Goal: Task Accomplishment & Management: Complete application form

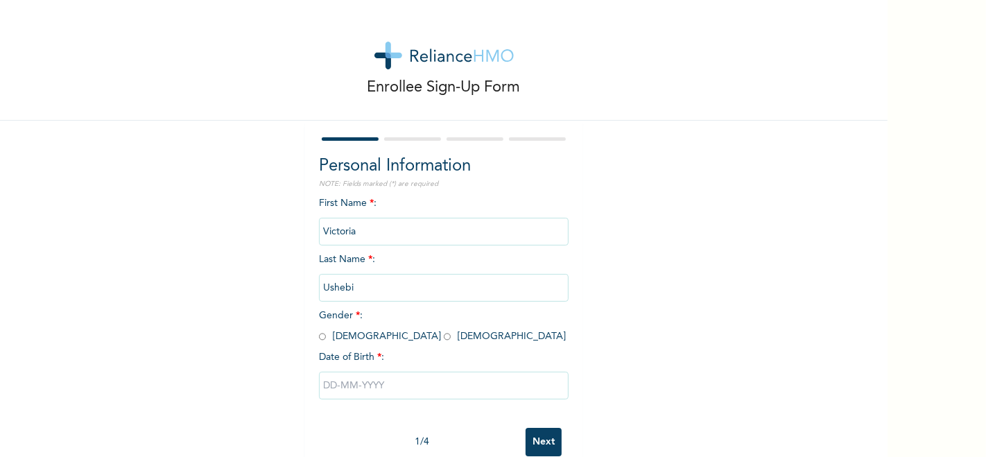
click at [444, 338] on input "radio" at bounding box center [447, 336] width 7 height 13
radio input "true"
click at [372, 383] on input "text" at bounding box center [444, 386] width 250 height 28
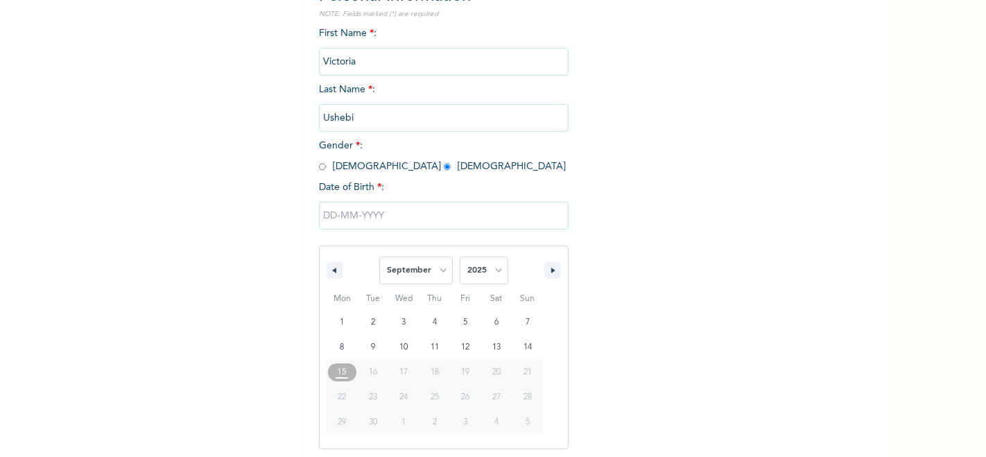
scroll to position [174, 0]
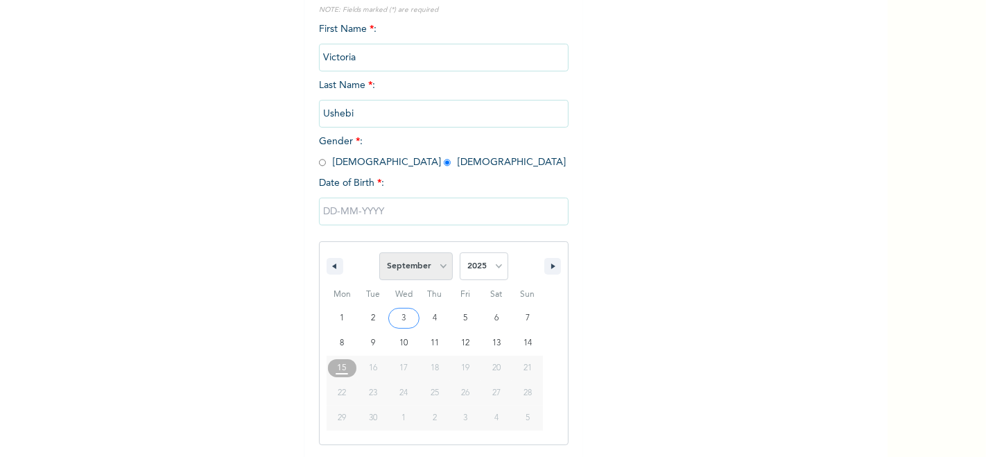
click at [437, 268] on select "January February March April May June July August September October November De…" at bounding box center [416, 266] width 74 height 28
select select "6"
click at [379, 252] on select "January February March April May June July August September October November De…" at bounding box center [416, 266] width 74 height 28
type input "[DATE]"
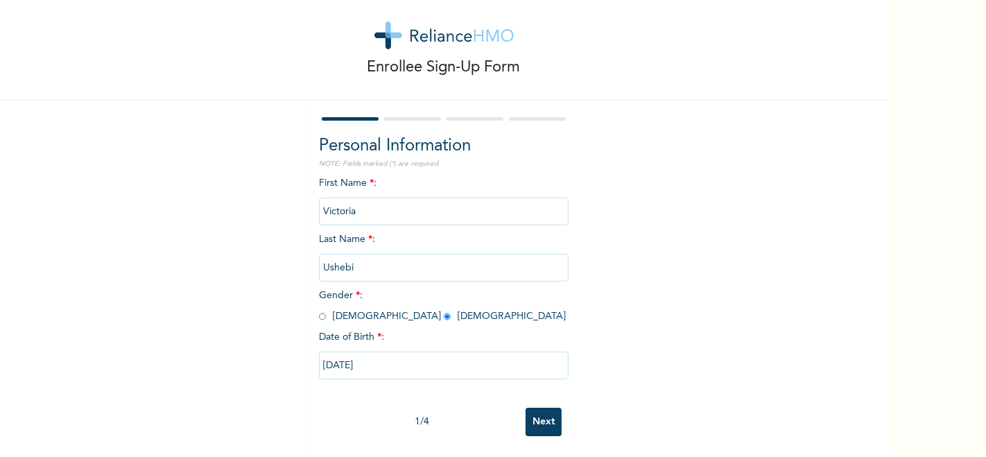
click at [402, 354] on input "[DATE]" at bounding box center [444, 366] width 250 height 28
select select "6"
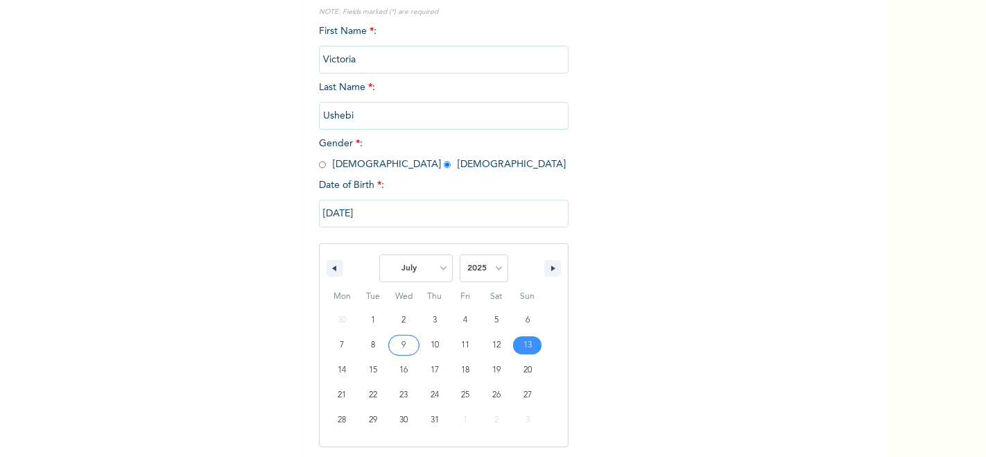
scroll to position [174, 0]
click at [492, 266] on select "2025 2024 2023 2022 2021 2020 2019 2018 2017 2016 2015 2014 2013 2012 2011 2010…" at bounding box center [484, 266] width 49 height 28
select select "1996"
click at [460, 252] on select "2025 2024 2023 2022 2021 2020 2019 2018 2017 2016 2015 2014 2013 2012 2011 2010…" at bounding box center [484, 266] width 49 height 28
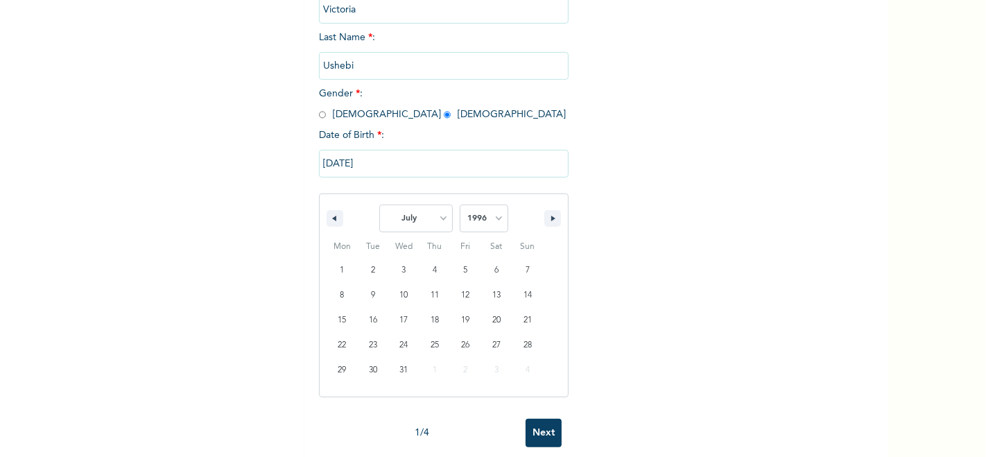
scroll to position [244, 0]
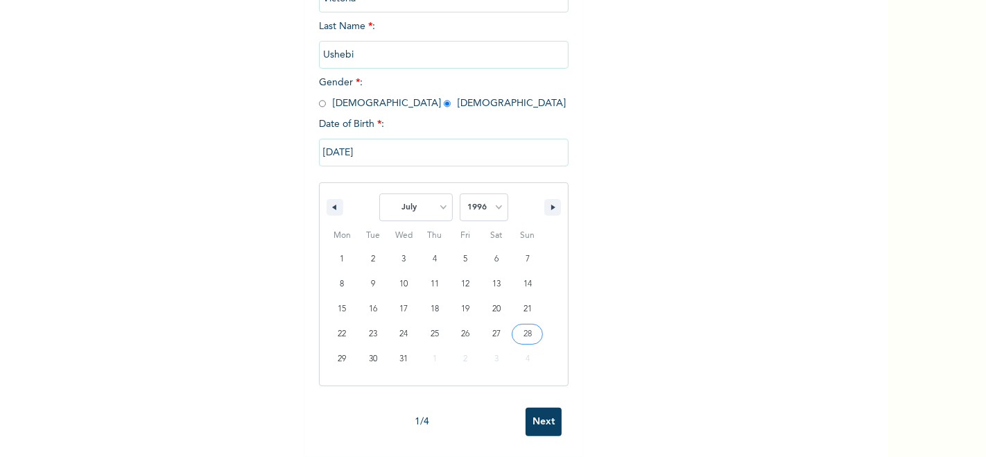
click at [535, 415] on input "Next" at bounding box center [544, 422] width 36 height 28
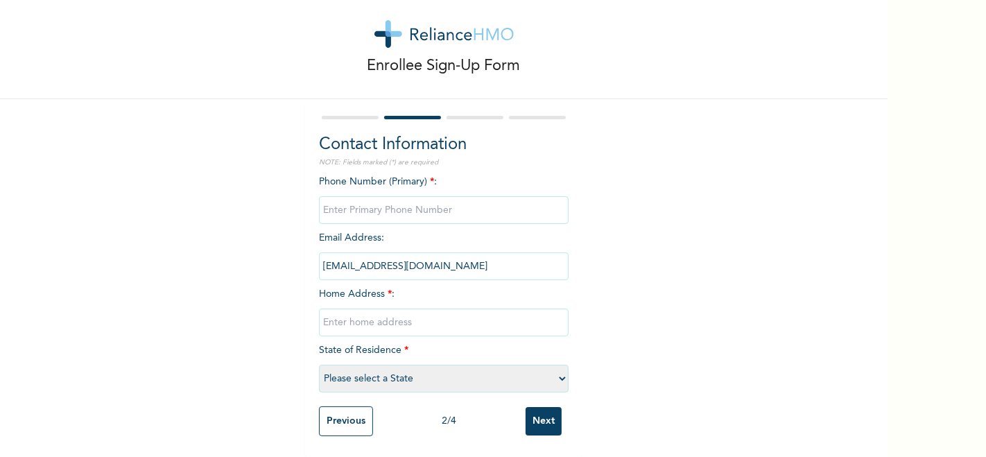
scroll to position [31, 0]
click at [361, 415] on input "Previous" at bounding box center [346, 421] width 54 height 30
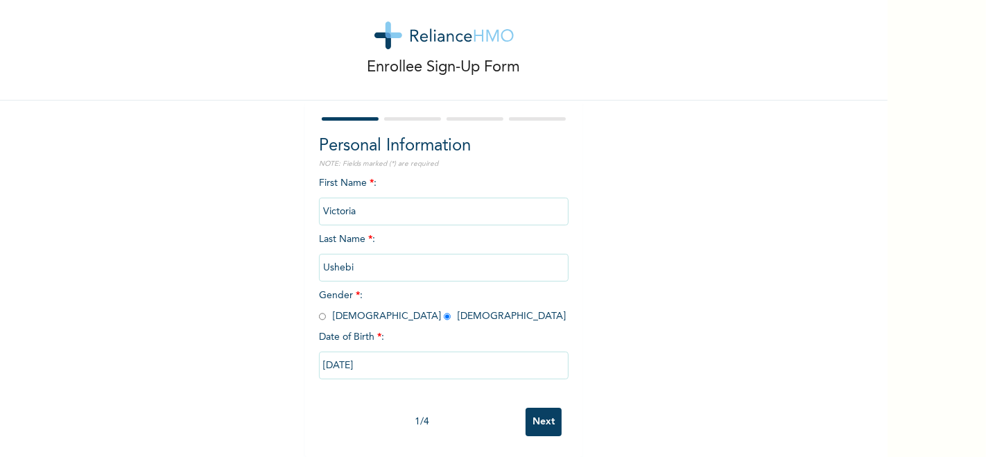
click at [393, 353] on input "[DATE]" at bounding box center [444, 366] width 250 height 28
select select "6"
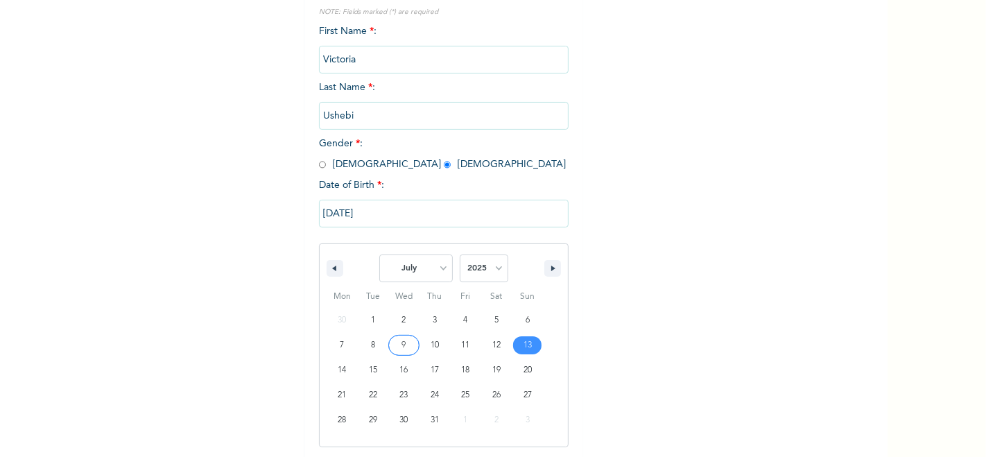
scroll to position [174, 0]
click at [490, 264] on select "2025 2024 2023 2022 2021 2020 2019 2018 2017 2016 2015 2014 2013 2012 2011 2010…" at bounding box center [484, 266] width 49 height 28
select select "1996"
click at [460, 252] on select "2025 2024 2023 2022 2021 2020 2019 2018 2017 2016 2015 2014 2013 2012 2011 2010…" at bounding box center [484, 266] width 49 height 28
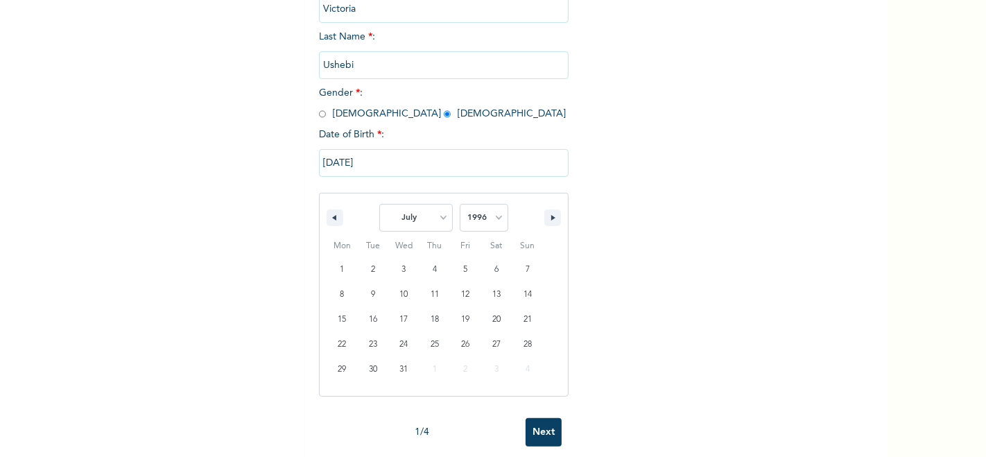
scroll to position [244, 0]
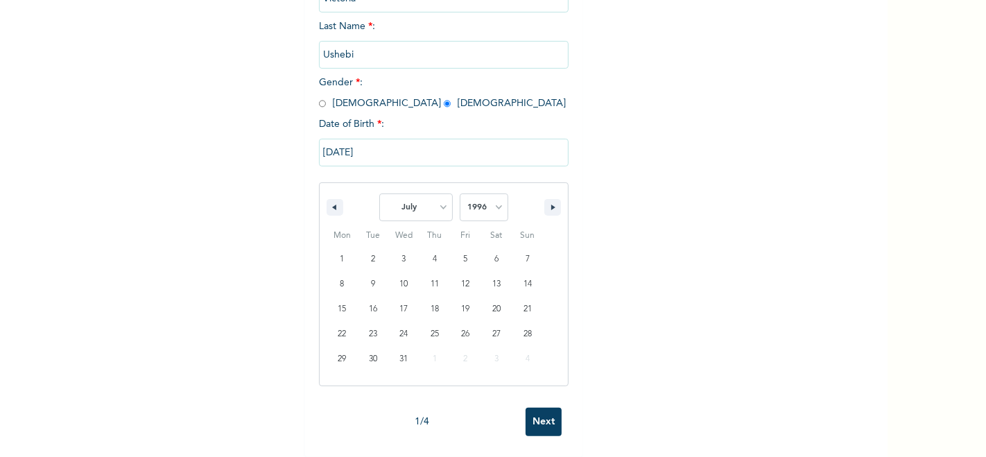
click at [367, 140] on input "[DATE]" at bounding box center [444, 153] width 250 height 28
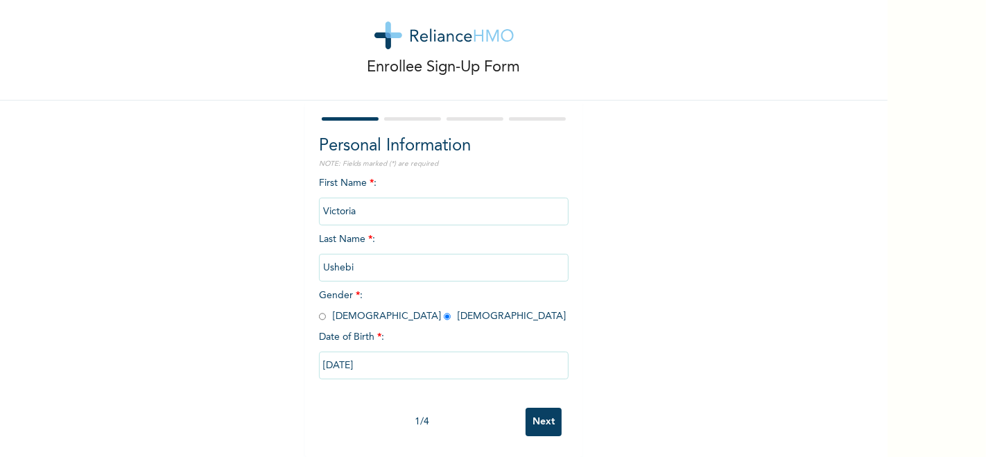
click at [375, 355] on input "[DATE]" at bounding box center [444, 366] width 250 height 28
select select "6"
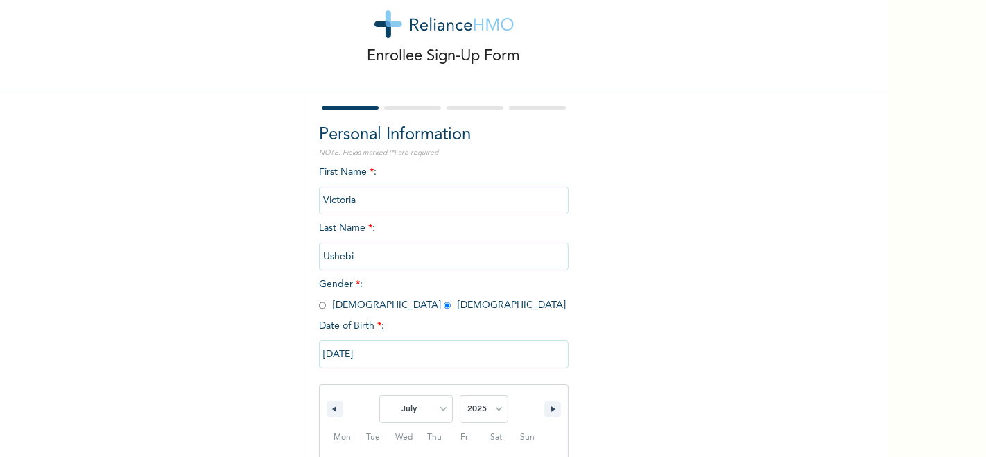
scroll to position [174, 0]
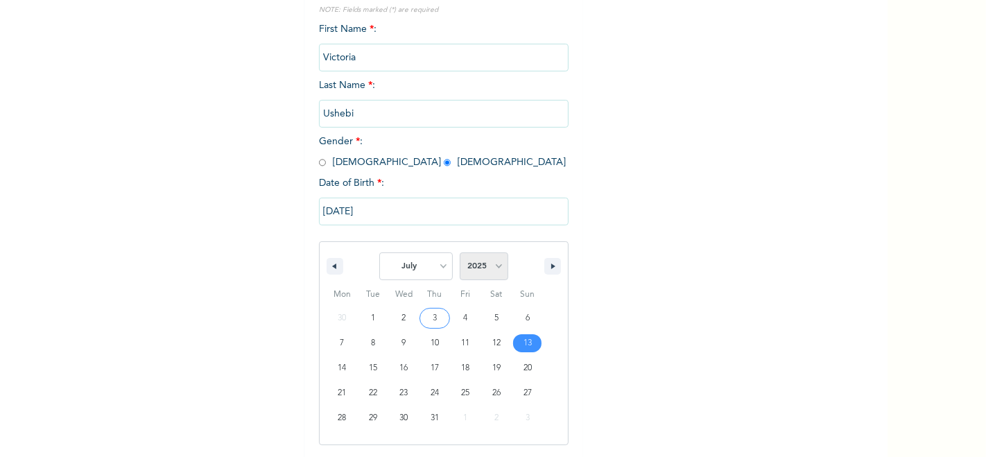
click at [485, 264] on select "2025 2024 2023 2022 2021 2020 2019 2018 2017 2016 2015 2014 2013 2012 2011 2010…" at bounding box center [484, 266] width 49 height 28
click at [460, 252] on select "2025 2024 2023 2022 2021 2020 2019 2018 2017 2016 2015 2014 2013 2012 2011 2010…" at bounding box center [484, 266] width 49 height 28
click at [494, 268] on select "2025 2024 2023 2022 2021 2020 2019 2018 2017 2016 2015 2014 2013 2012 2011 2010…" at bounding box center [484, 266] width 49 height 28
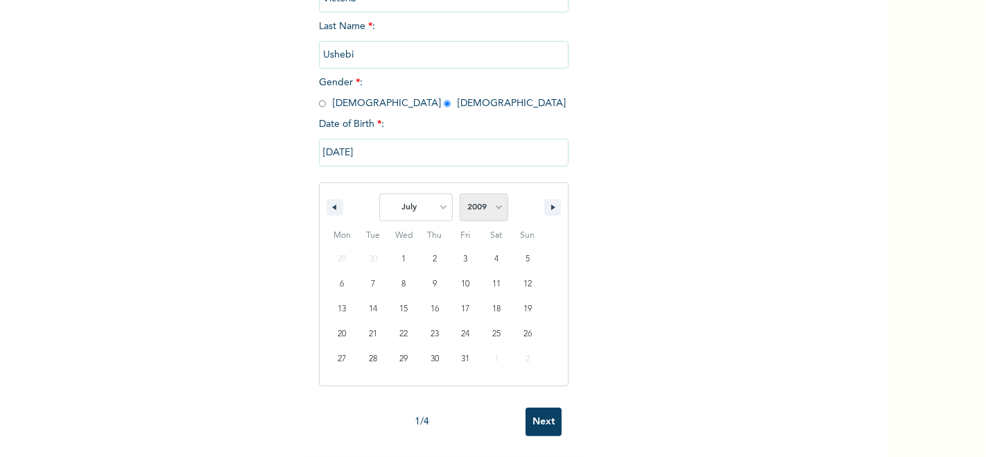
scroll to position [244, 0]
click at [488, 196] on select "2025 2024 2023 2022 2021 2020 2019 2018 2017 2016 2015 2014 2013 2012 2011 2010…" at bounding box center [484, 207] width 49 height 28
select select "1996"
click at [460, 193] on select "2025 2024 2023 2022 2021 2020 2019 2018 2017 2016 2015 2014 2013 2012 2011 2010…" at bounding box center [484, 207] width 49 height 28
click at [438, 201] on select "January February March April May June July August September October November De…" at bounding box center [416, 207] width 74 height 28
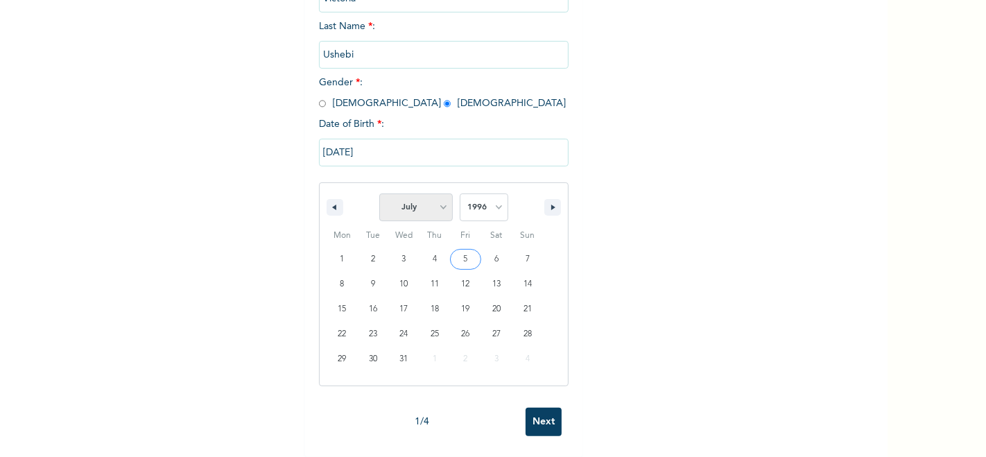
click at [379, 193] on select "January February March April May June July August September October November De…" at bounding box center [416, 207] width 74 height 28
type input "[DATE]"
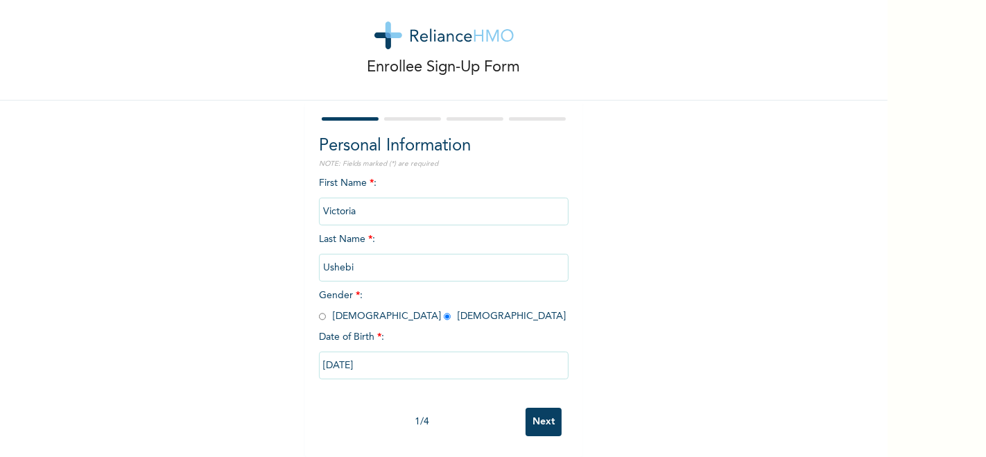
click at [527, 408] on input "Next" at bounding box center [544, 422] width 36 height 28
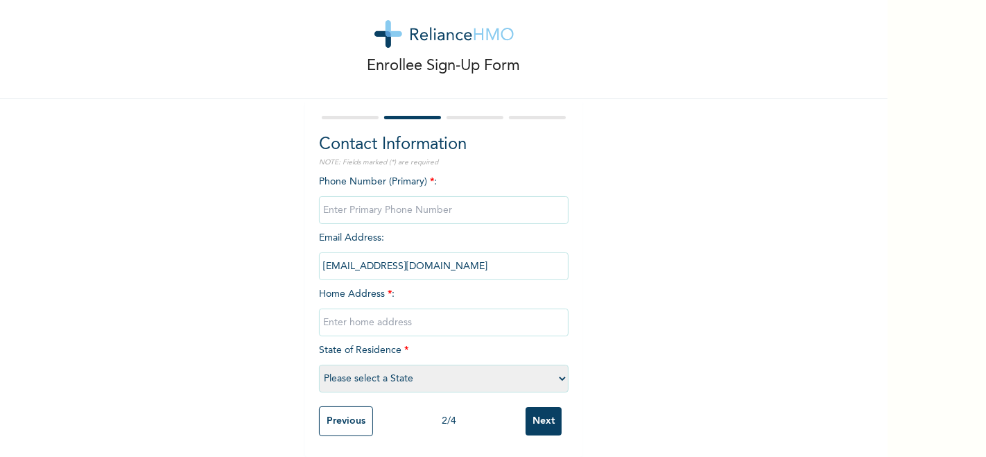
click at [475, 206] on input "phone" at bounding box center [444, 210] width 250 height 28
type input "08182365528"
click at [408, 310] on input "text" at bounding box center [444, 323] width 250 height 28
click at [408, 311] on input "Plot 2B [PERSON_NAME], Magodo Phase 1" at bounding box center [444, 323] width 250 height 28
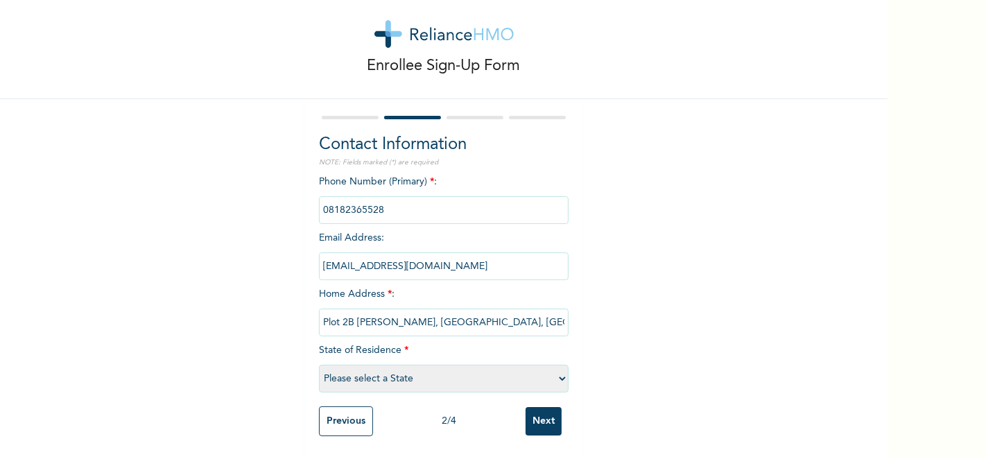
type input "Plot 2B [PERSON_NAME], [GEOGRAPHIC_DATA], [GEOGRAPHIC_DATA] Phase 1"
click at [533, 365] on select "Please select a State [PERSON_NAME] (FCT) [PERSON_NAME] Ibom [GEOGRAPHIC_DATA] …" at bounding box center [444, 379] width 250 height 28
select select "25"
click at [319, 365] on select "Please select a State [PERSON_NAME] (FCT) [PERSON_NAME] Ibom [GEOGRAPHIC_DATA] …" at bounding box center [444, 379] width 250 height 28
click at [538, 409] on input "Next" at bounding box center [544, 421] width 36 height 28
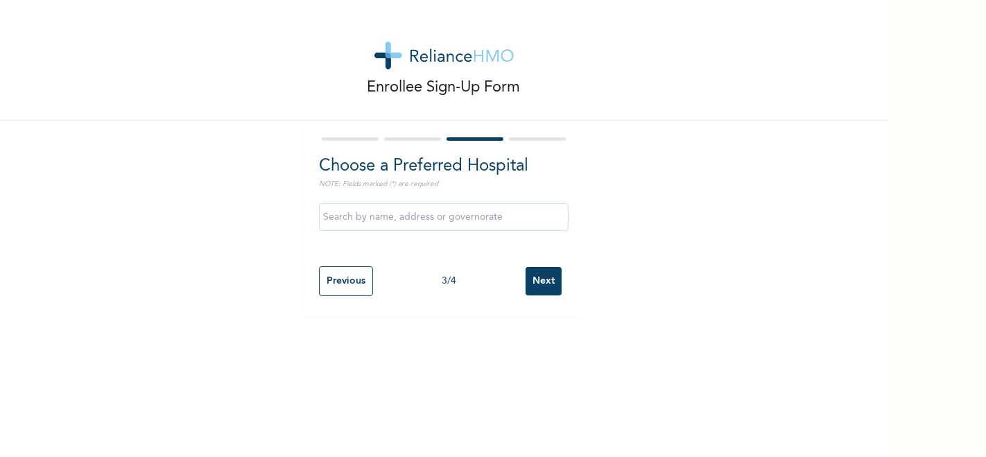
scroll to position [0, 0]
click at [475, 216] on input "text" at bounding box center [444, 217] width 250 height 28
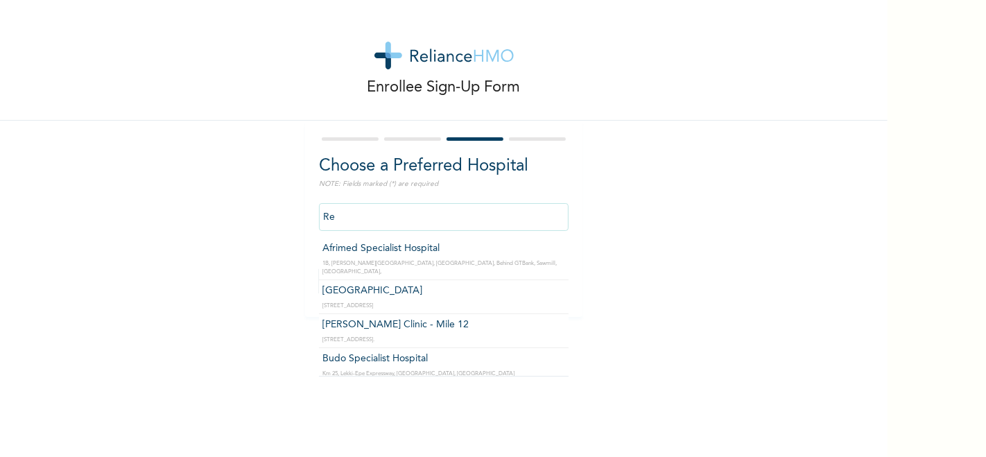
type input "R"
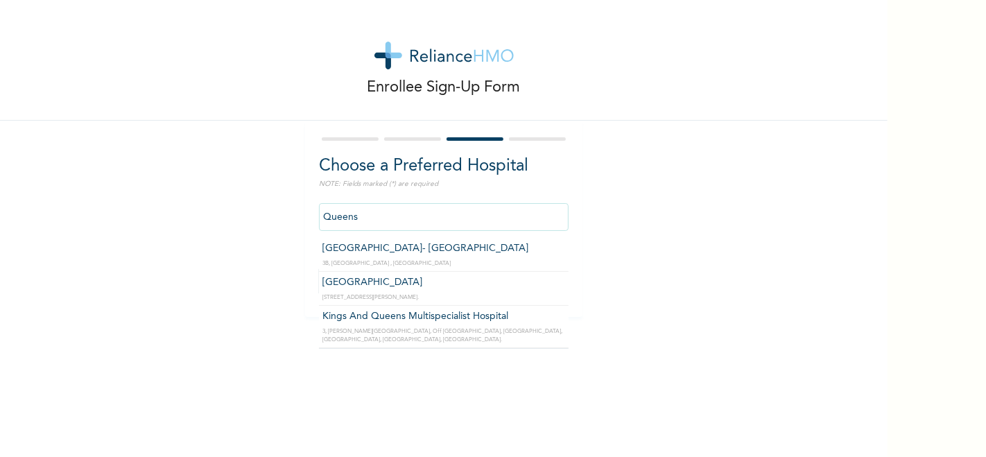
type input "[GEOGRAPHIC_DATA]- [GEOGRAPHIC_DATA]"
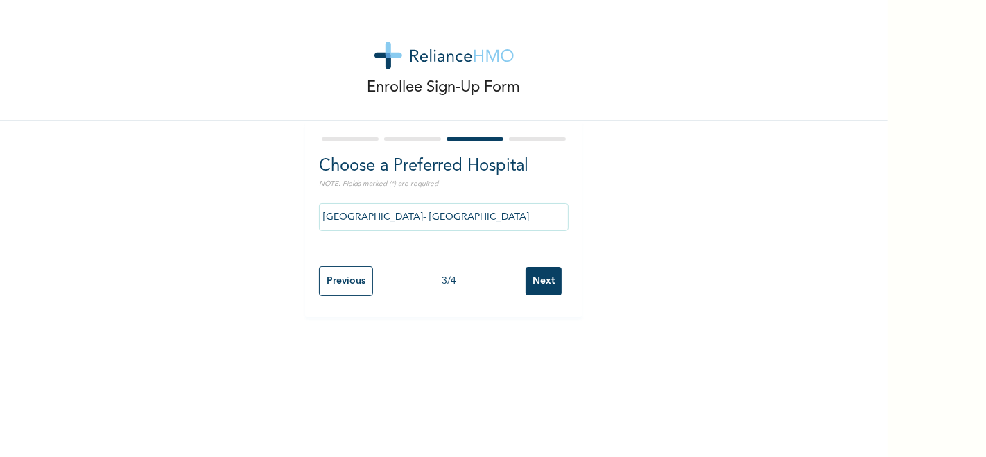
click at [549, 286] on input "Next" at bounding box center [544, 281] width 36 height 28
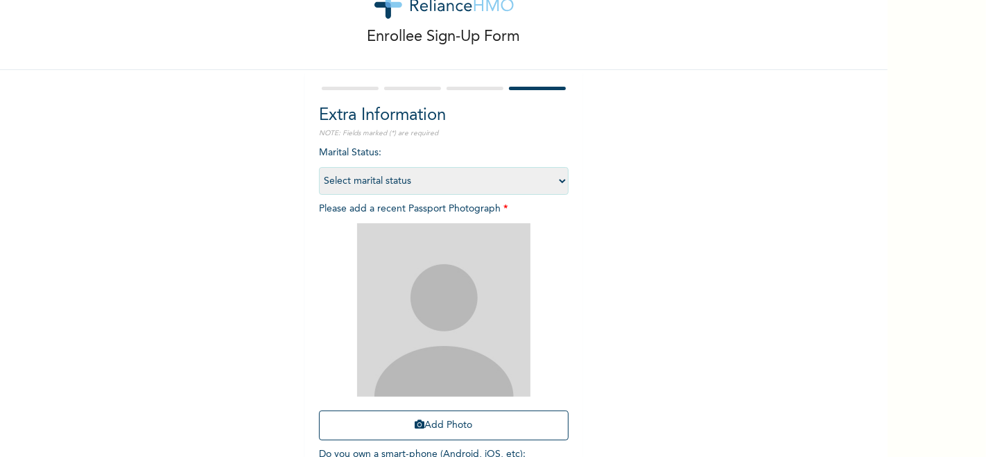
scroll to position [51, 0]
click at [553, 183] on select "Select marital status [DEMOGRAPHIC_DATA] Married [DEMOGRAPHIC_DATA] Widow/[DEMO…" at bounding box center [444, 180] width 250 height 28
select select "1"
click at [319, 166] on select "Select marital status [DEMOGRAPHIC_DATA] Married [DEMOGRAPHIC_DATA] Widow/[DEMO…" at bounding box center [444, 180] width 250 height 28
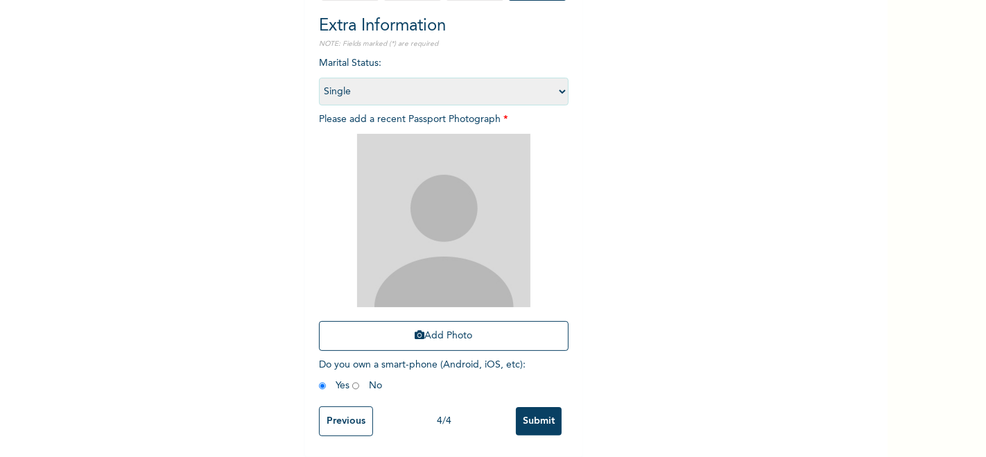
scroll to position [153, 0]
click at [400, 327] on button "Add Photo" at bounding box center [444, 336] width 250 height 30
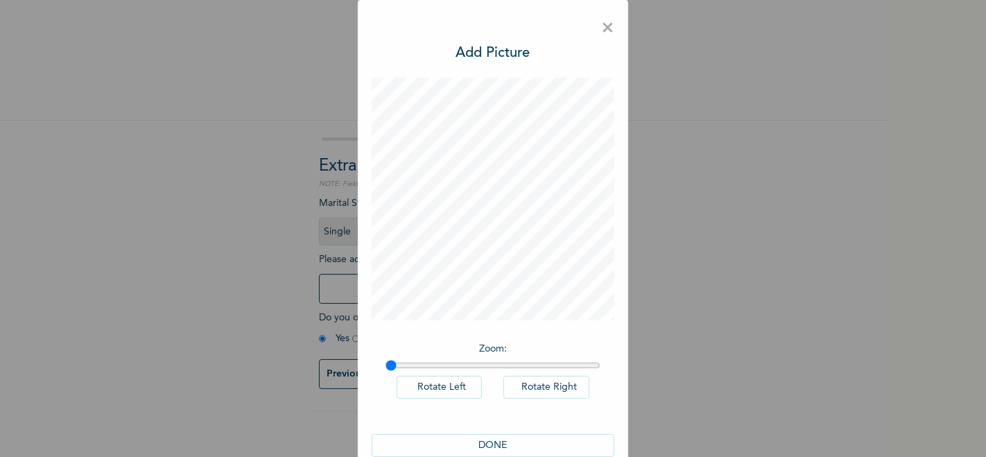
click at [485, 447] on button "DONE" at bounding box center [493, 445] width 243 height 23
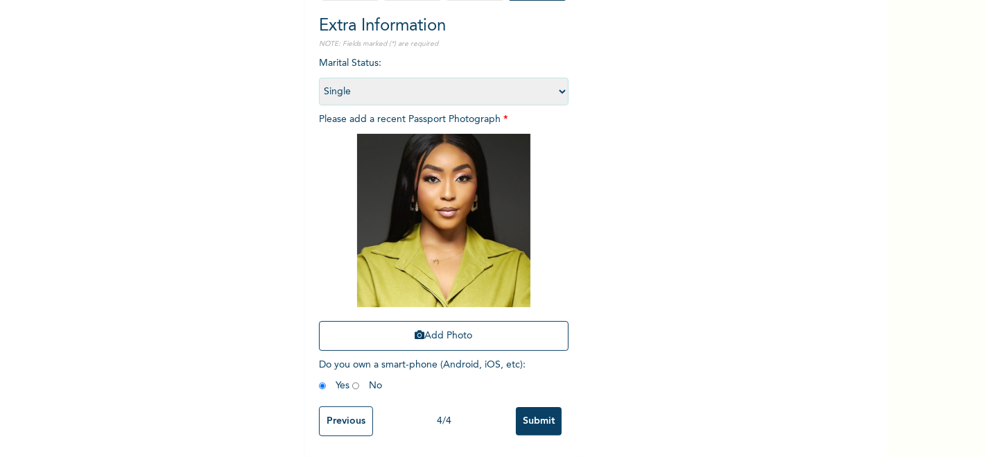
scroll to position [153, 0]
click at [544, 407] on input "Submit" at bounding box center [539, 421] width 46 height 28
